Goal: Information Seeking & Learning: Learn about a topic

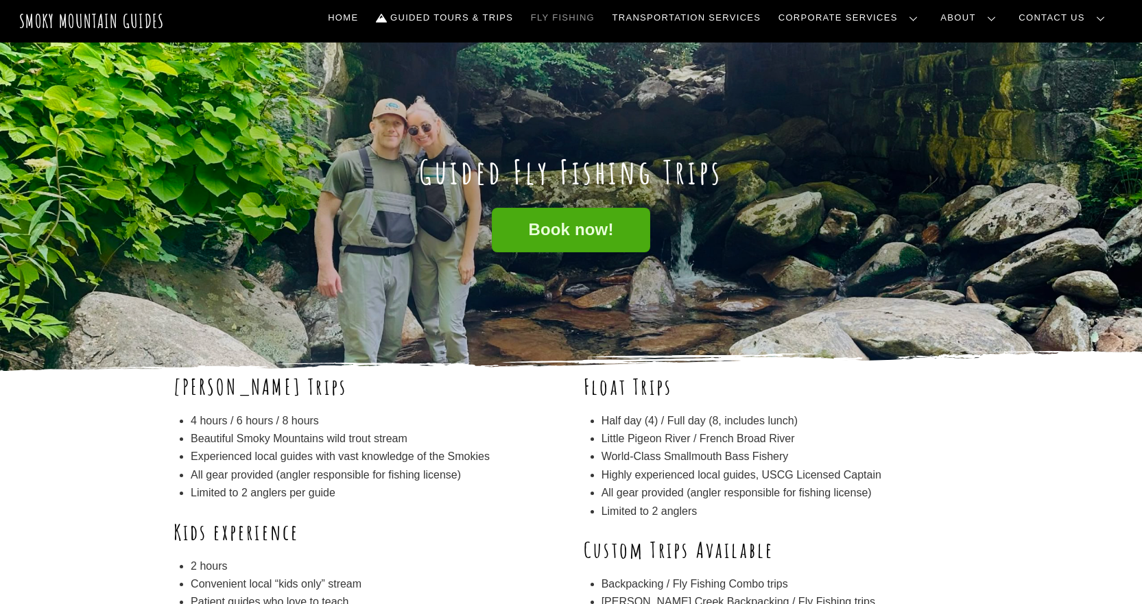
click at [0, 0] on link "Frequently Asked Questions" at bounding box center [0, 0] width 0 height 0
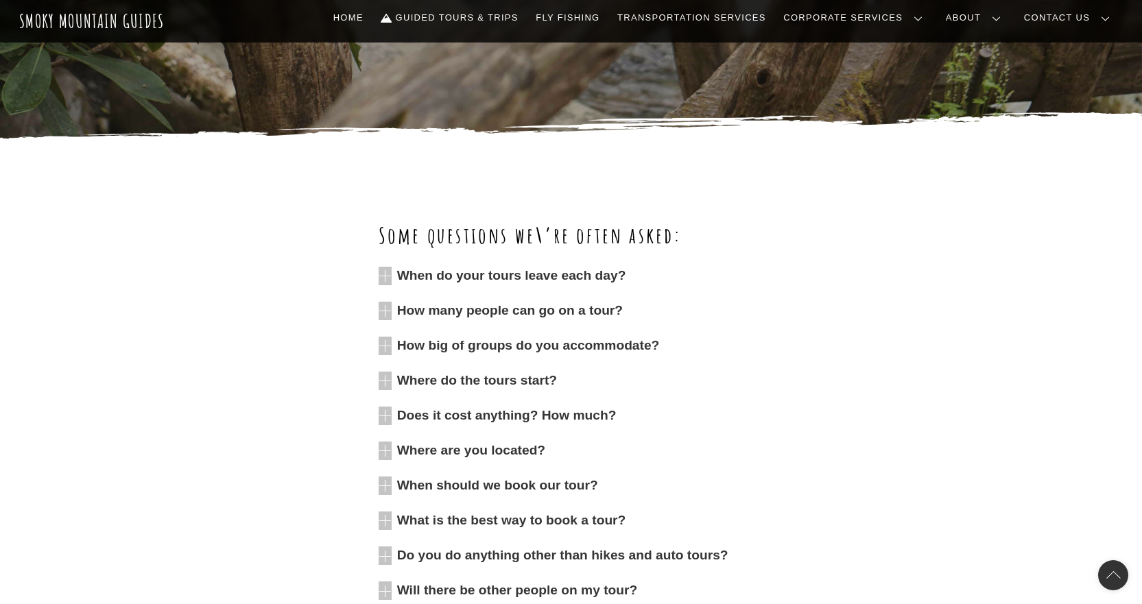
scroll to position [411, 0]
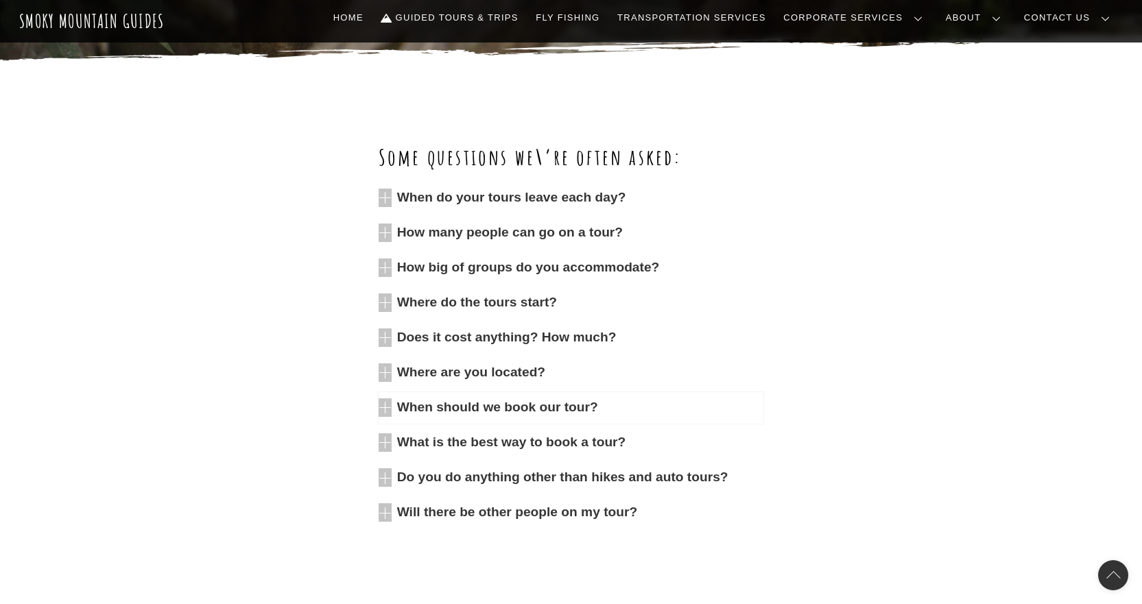
click at [388, 411] on icon at bounding box center [385, 407] width 13 height 19
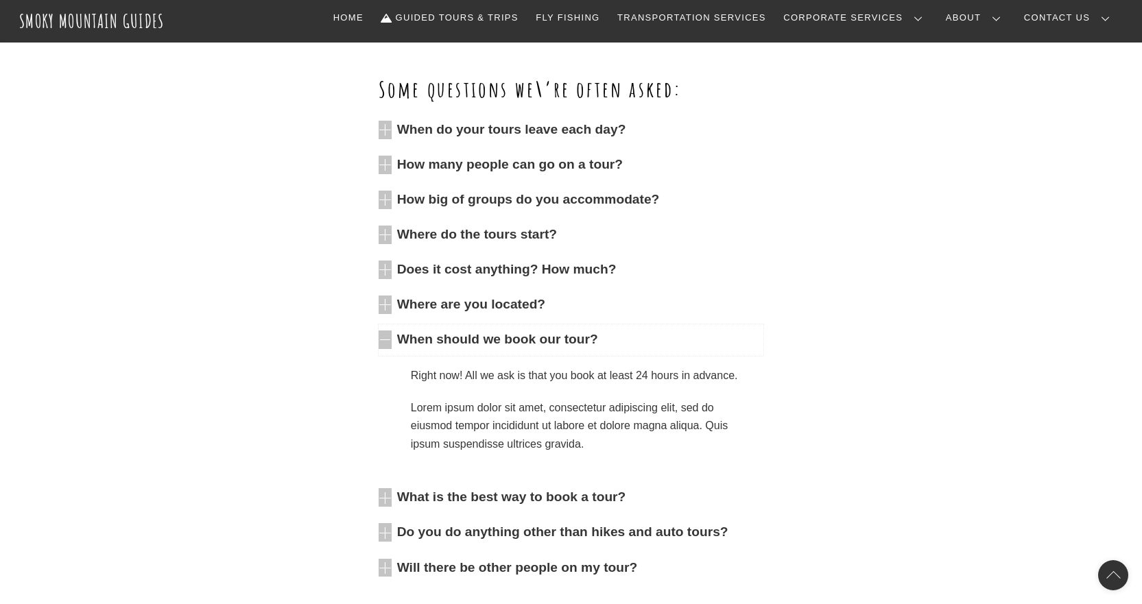
scroll to position [480, 0]
click at [391, 494] on icon at bounding box center [385, 497] width 13 height 19
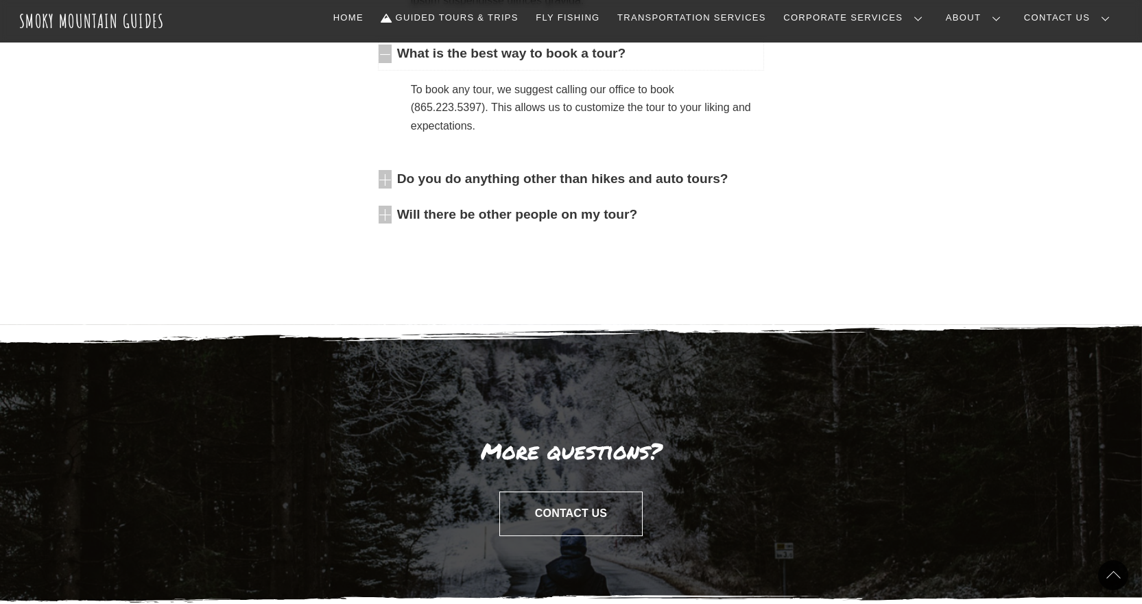
scroll to position [892, 0]
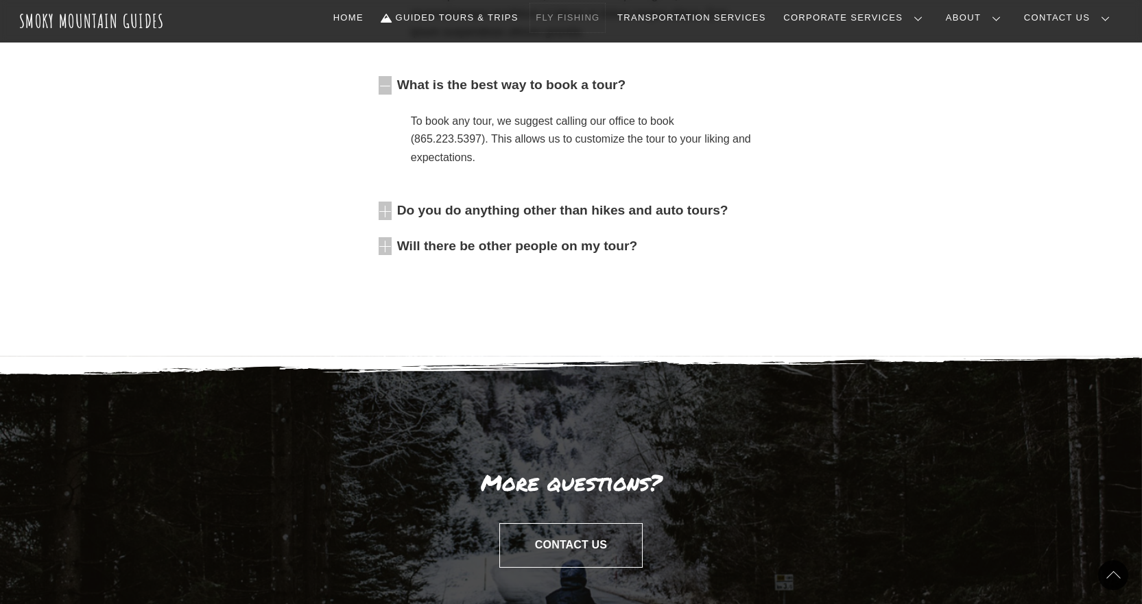
click at [605, 16] on link "Fly Fishing" at bounding box center [567, 17] width 75 height 29
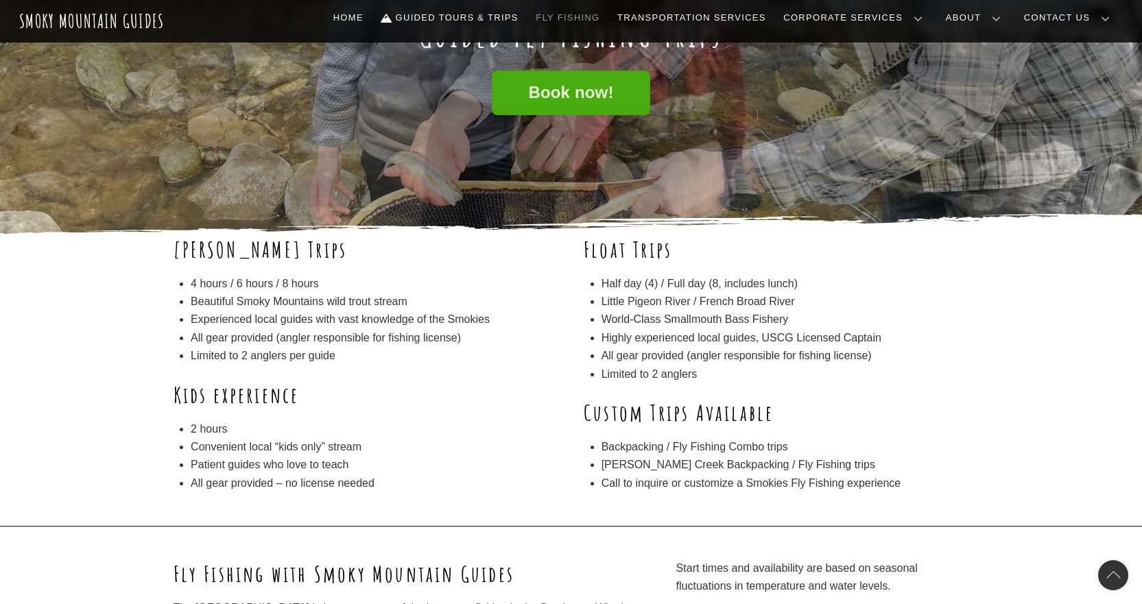
scroll to position [274, 0]
